Goal: Task Accomplishment & Management: Complete application form

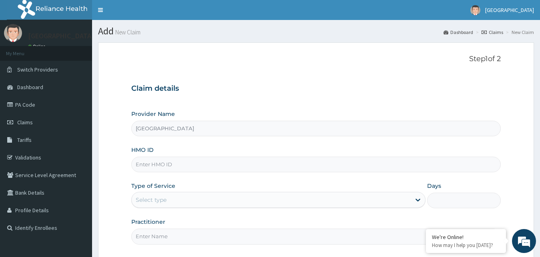
type input "[GEOGRAPHIC_DATA]"
click at [194, 170] on input "HMO ID" at bounding box center [316, 165] width 370 height 16
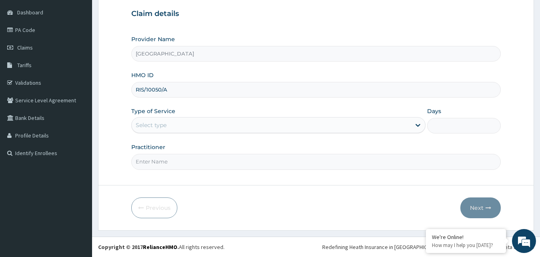
type input "RIS/10050/A"
click at [174, 123] on div "Select type" at bounding box center [271, 125] width 279 height 13
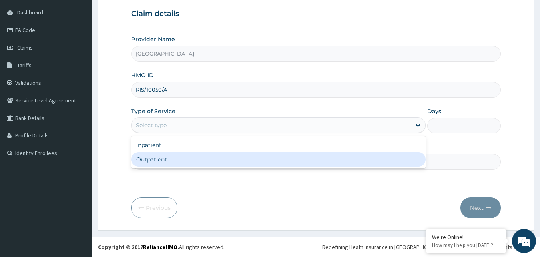
click at [166, 160] on div "Outpatient" at bounding box center [278, 160] width 295 height 14
type input "1"
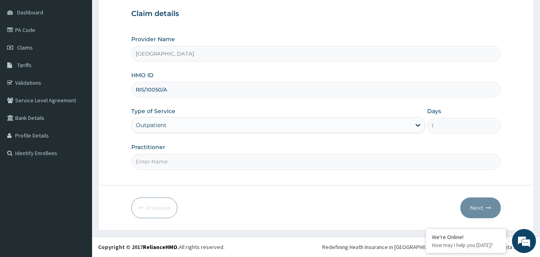
click at [283, 162] on input "Practitioner" at bounding box center [316, 162] width 370 height 16
type input "GOPD"
drag, startPoint x: 487, startPoint y: 210, endPoint x: 480, endPoint y: 209, distance: 6.9
click at [480, 209] on button "Next" at bounding box center [480, 208] width 40 height 21
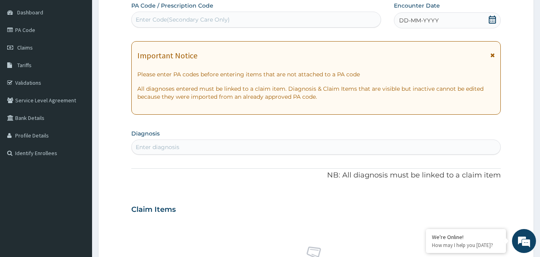
drag, startPoint x: 489, startPoint y: 15, endPoint x: 489, endPoint y: 28, distance: 13.2
click at [490, 15] on div "DD-MM-YYYY" at bounding box center [447, 20] width 107 height 16
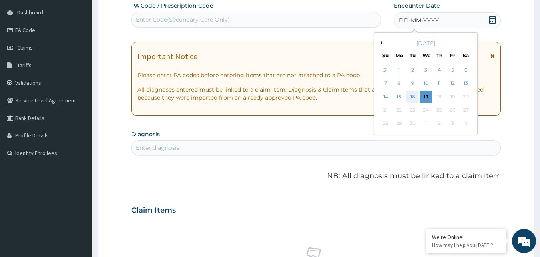
click at [411, 95] on div "16" at bounding box center [412, 97] width 12 height 12
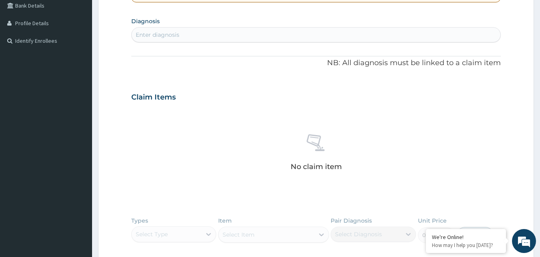
scroll to position [187, 0]
click at [192, 32] on div "Enter diagnosis" at bounding box center [316, 35] width 369 height 13
type input "[MEDICAL_DATA]"
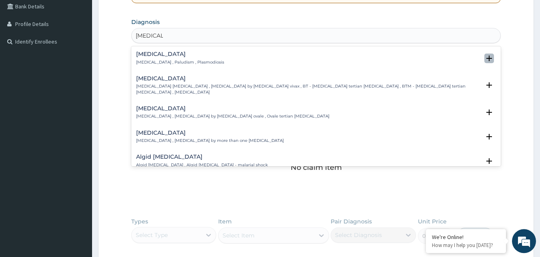
click at [487, 58] on icon "open select status" at bounding box center [490, 59] width 6 height 6
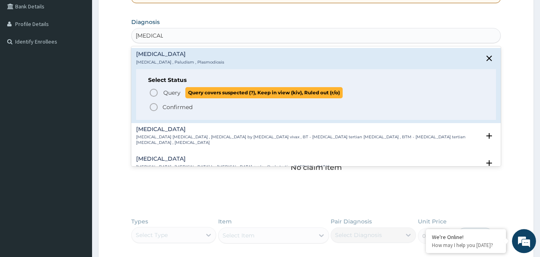
click at [159, 92] on span "Query Query covers suspected (?), Keep in view (kiv), Ruled out (r/o)" at bounding box center [317, 92] width 336 height 11
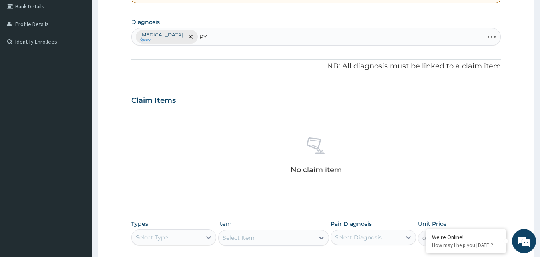
type input "P"
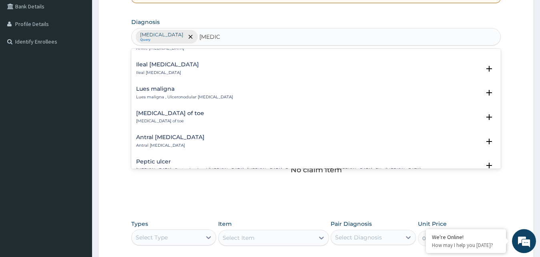
scroll to position [137, 0]
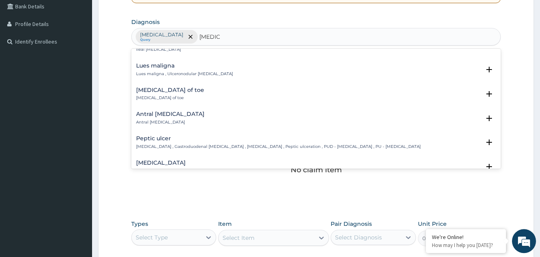
type input "[MEDICAL_DATA]"
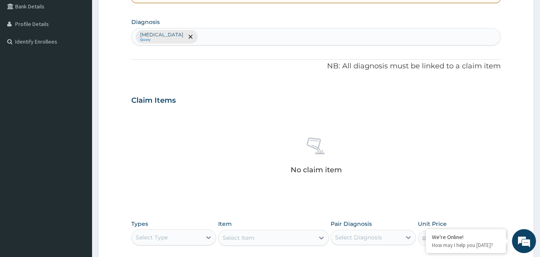
click at [502, 165] on form "Step 2 of 2 PA Code / Prescription Code Enter Code(Secondary Care Only) Encount…" at bounding box center [316, 110] width 436 height 508
click at [218, 32] on div "[MEDICAL_DATA] Query" at bounding box center [316, 36] width 369 height 17
type input "[MEDICAL_DATA]"
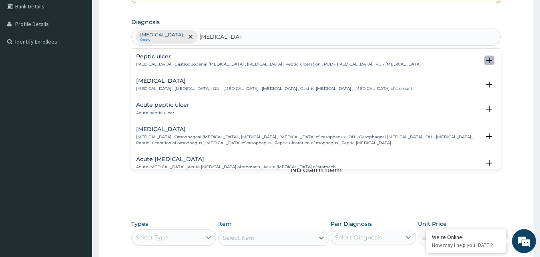
click at [487, 60] on icon "open select status" at bounding box center [490, 61] width 6 height 6
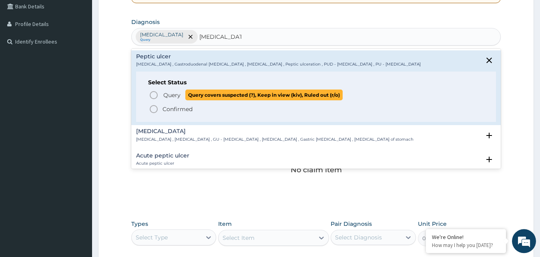
click at [155, 94] on icon "status option query" at bounding box center [154, 95] width 10 height 10
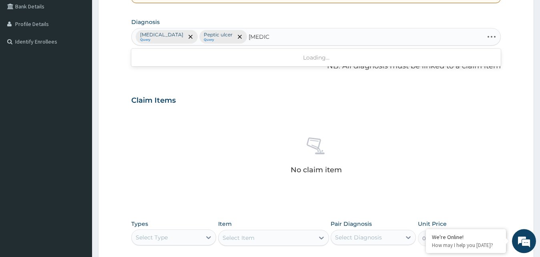
type input "[MEDICAL_DATA]"
click at [227, 37] on div "[MEDICAL_DATA] Query [MEDICAL_DATA] Query" at bounding box center [316, 36] width 369 height 17
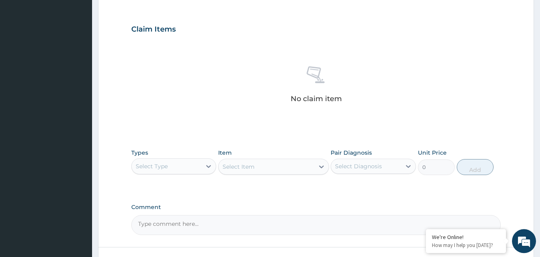
scroll to position [304, 0]
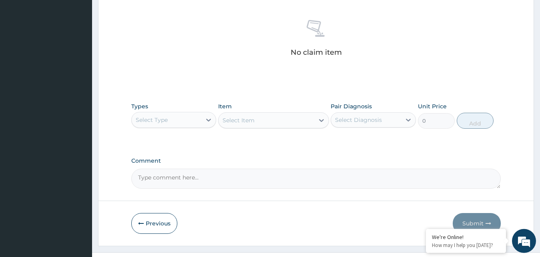
click at [163, 118] on div "Select Type" at bounding box center [152, 120] width 32 height 8
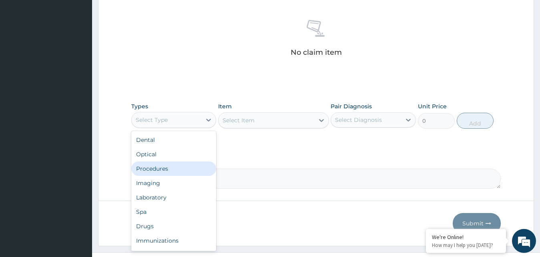
click at [168, 167] on div "Procedures" at bounding box center [173, 169] width 85 height 14
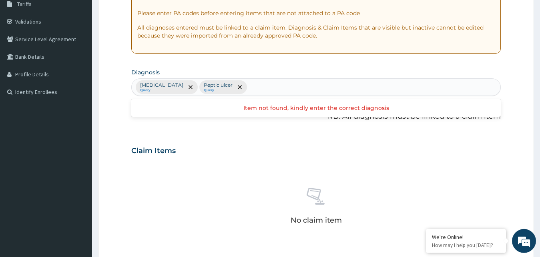
scroll to position [149, 0]
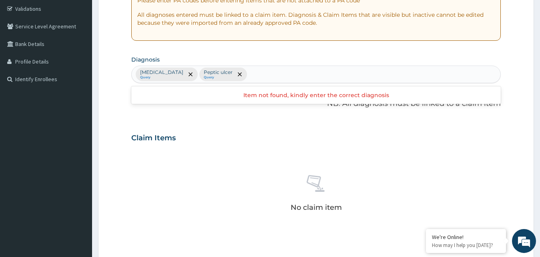
click at [245, 71] on div "[MEDICAL_DATA] Query [MEDICAL_DATA] Query" at bounding box center [316, 74] width 369 height 17
